Goal: Task Accomplishment & Management: Use online tool/utility

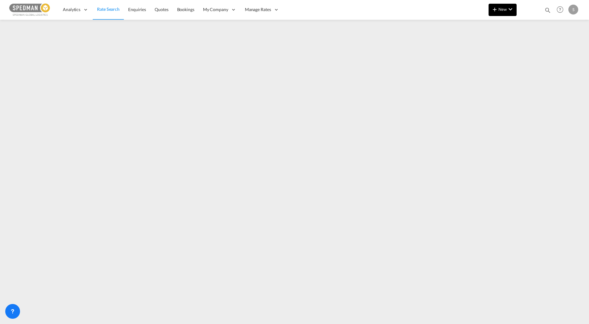
click at [505, 9] on span "New" at bounding box center [502, 9] width 23 height 5
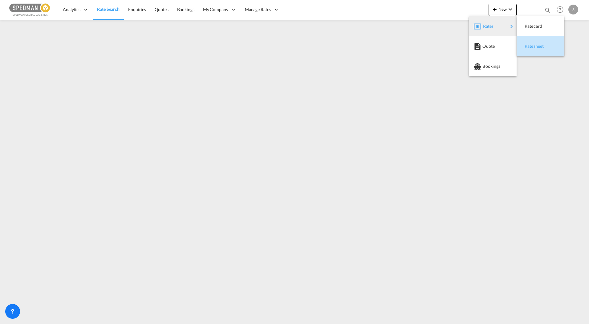
click at [532, 48] on span "Ratesheet" at bounding box center [528, 46] width 7 height 12
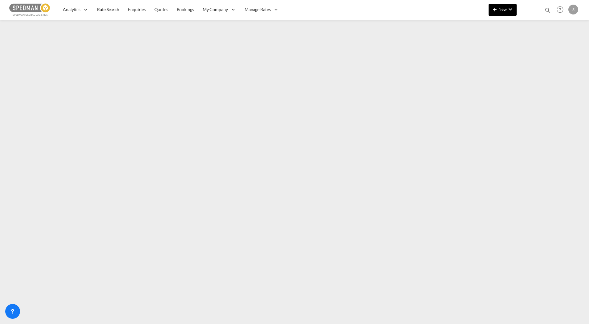
click at [501, 12] on button "New" at bounding box center [503, 10] width 28 height 12
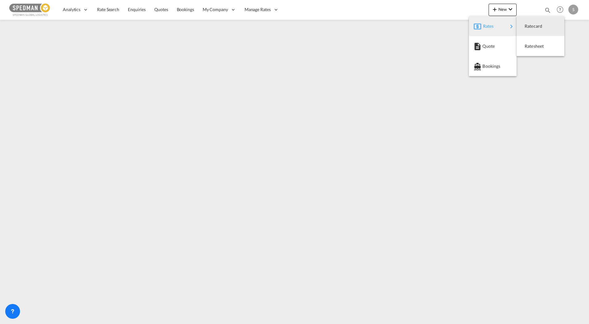
click at [479, 30] on md-icon "button" at bounding box center [477, 26] width 7 height 7
click at [532, 44] on span "Ratesheet" at bounding box center [528, 46] width 7 height 12
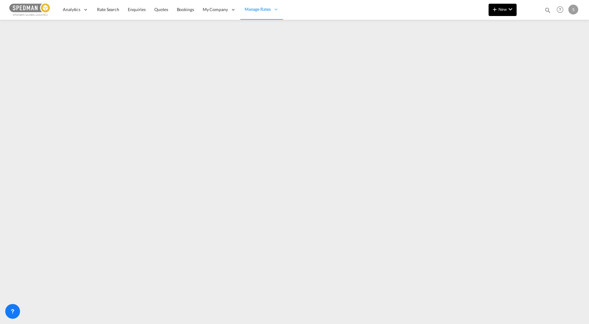
click at [500, 9] on span "New" at bounding box center [502, 9] width 23 height 5
click at [481, 27] on div "Rates" at bounding box center [494, 25] width 41 height 15
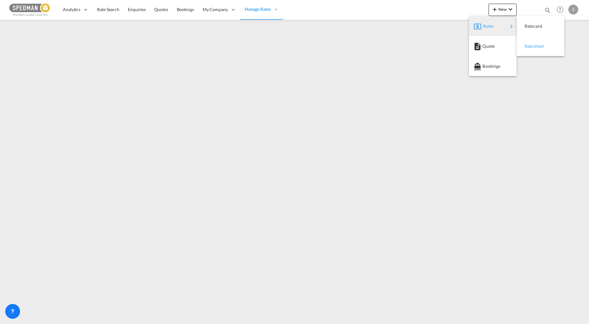
click at [532, 47] on span "Ratesheet" at bounding box center [528, 46] width 7 height 12
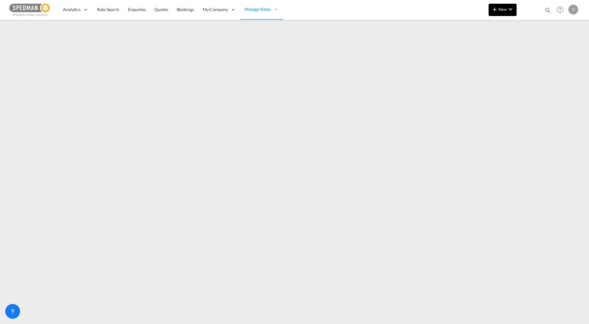
click at [503, 11] on span "New" at bounding box center [502, 9] width 23 height 5
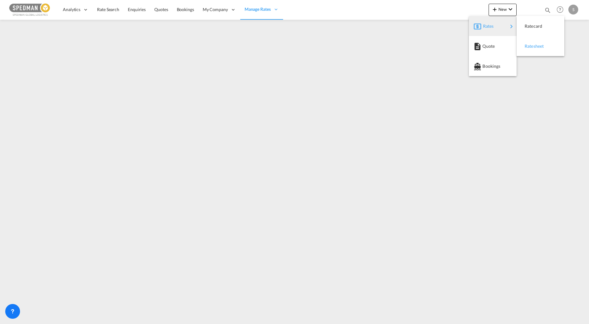
click at [532, 43] on span "Ratesheet" at bounding box center [528, 46] width 7 height 12
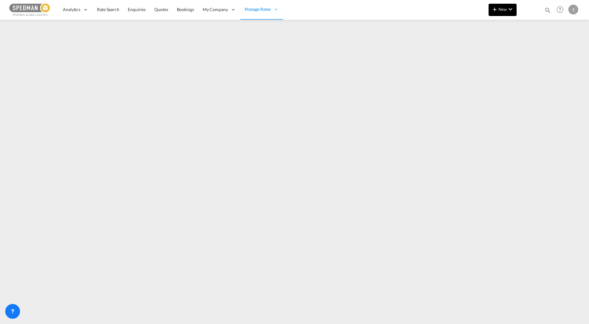
click at [505, 10] on span "New" at bounding box center [502, 9] width 23 height 5
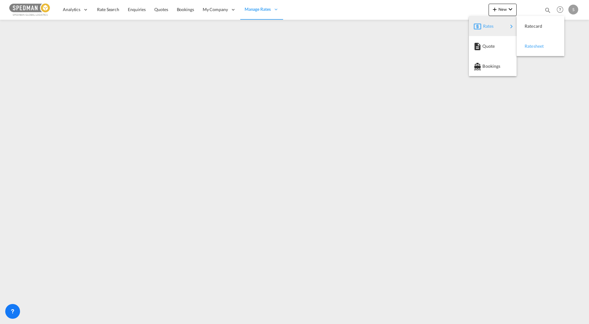
click at [532, 46] on span "Ratesheet" at bounding box center [528, 46] width 7 height 12
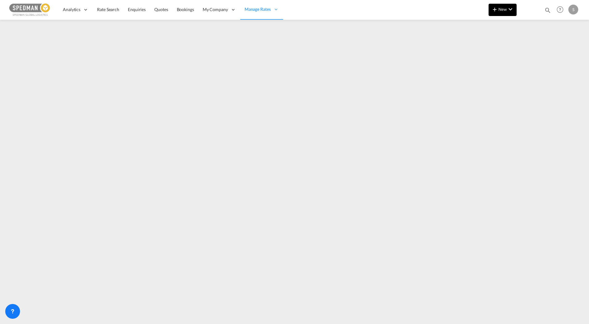
click at [500, 14] on button "New" at bounding box center [503, 10] width 28 height 12
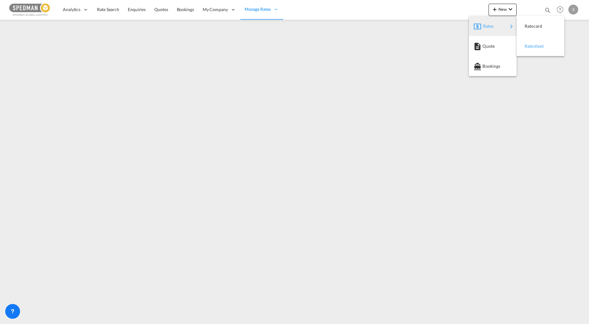
click at [532, 45] on span "Ratesheet" at bounding box center [528, 46] width 7 height 12
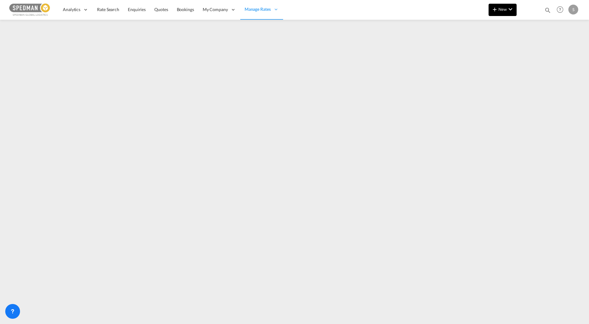
click at [505, 7] on span "New" at bounding box center [502, 9] width 23 height 5
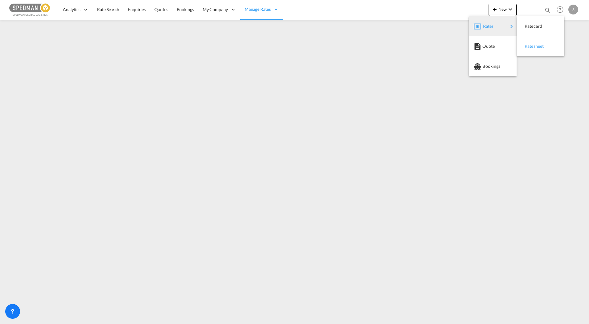
click at [532, 48] on span "Ratesheet" at bounding box center [528, 46] width 7 height 12
